Goal: Find specific page/section: Find specific page/section

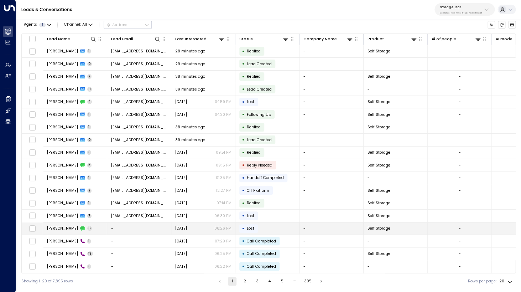
click at [64, 228] on div "Danielle 6" at bounding box center [69, 227] width 45 height 5
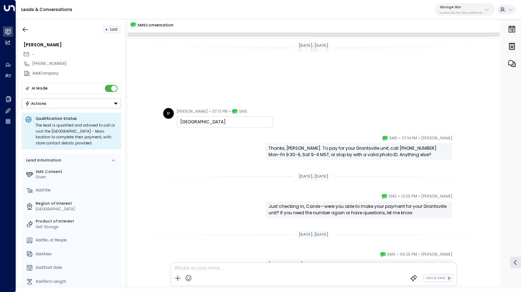
scroll to position [120, 0]
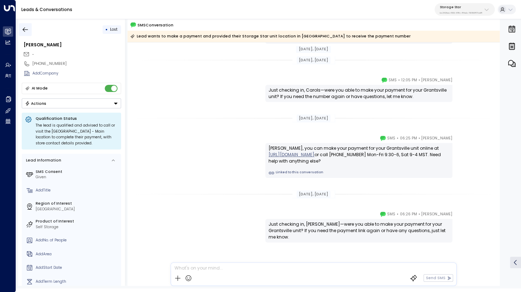
click at [27, 31] on icon "button" at bounding box center [25, 29] width 7 height 7
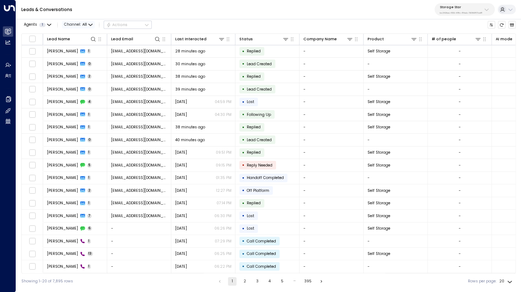
click at [87, 27] on span "All" at bounding box center [84, 24] width 5 height 4
click at [77, 80] on span "Voice" at bounding box center [75, 82] width 11 height 6
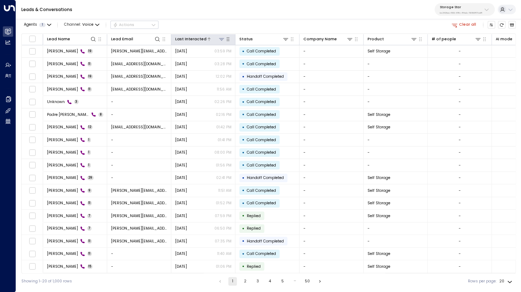
click at [186, 38] on div "Last Interacted" at bounding box center [190, 39] width 31 height 6
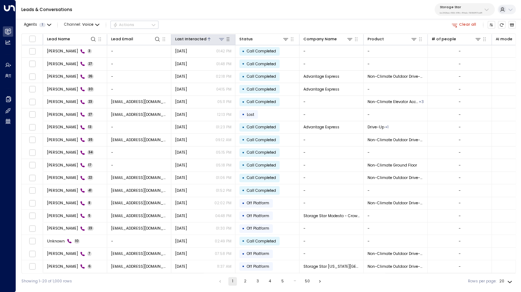
click at [186, 38] on div "Last Interacted" at bounding box center [190, 39] width 31 height 6
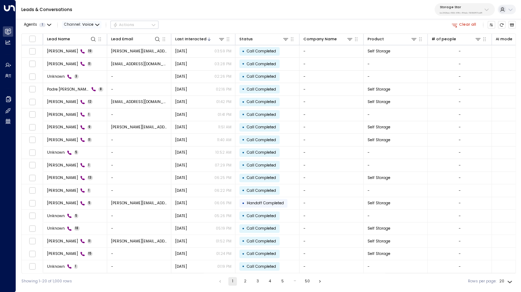
click at [80, 23] on span "Channel: Voice" at bounding box center [82, 24] width 40 height 7
click at [73, 36] on span "All" at bounding box center [72, 37] width 5 height 6
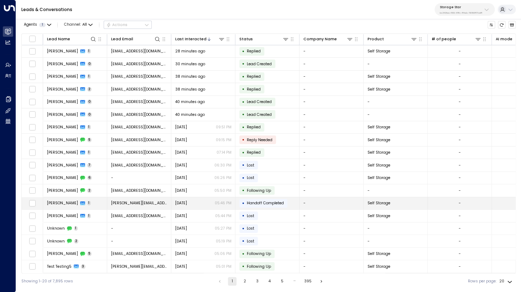
click at [68, 204] on span "[PERSON_NAME]" at bounding box center [62, 202] width 31 height 5
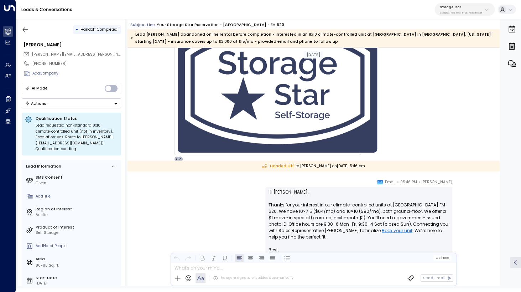
scroll to position [376, 0]
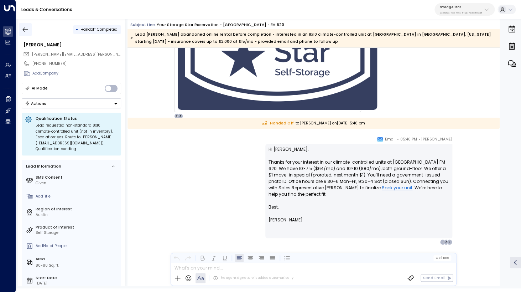
click at [28, 31] on icon "button" at bounding box center [25, 29] width 7 height 7
